Goal: Information Seeking & Learning: Learn about a topic

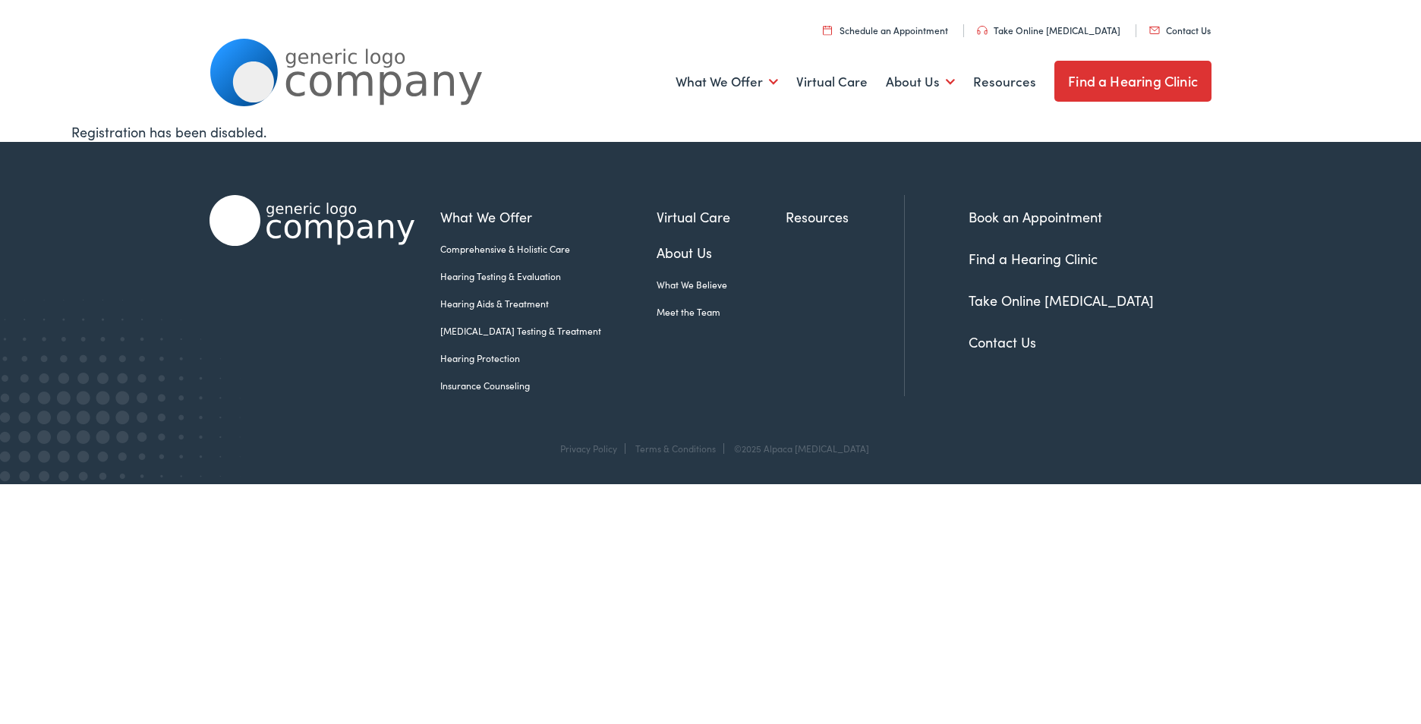
click at [523, 305] on link "Hearing Aids & Treatment" at bounding box center [548, 304] width 216 height 14
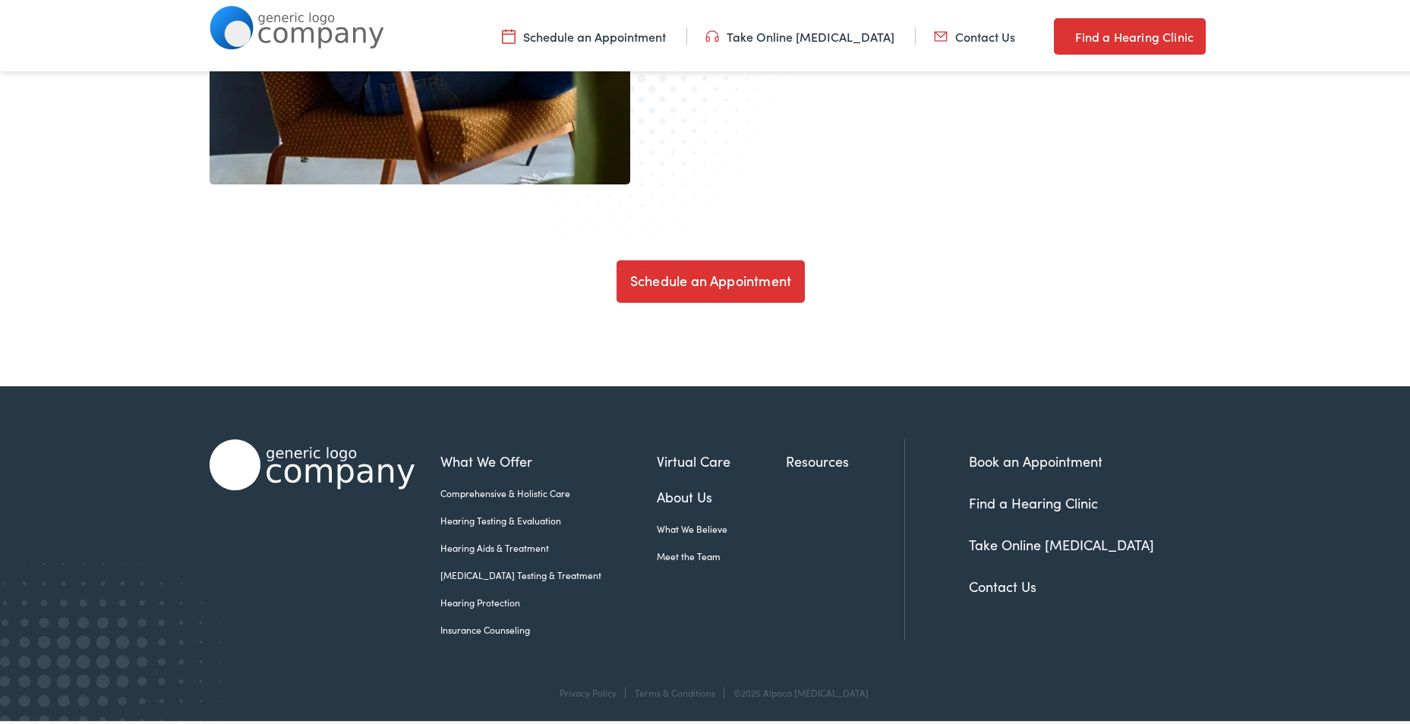
scroll to position [5196, 0]
